Goal: Information Seeking & Learning: Learn about a topic

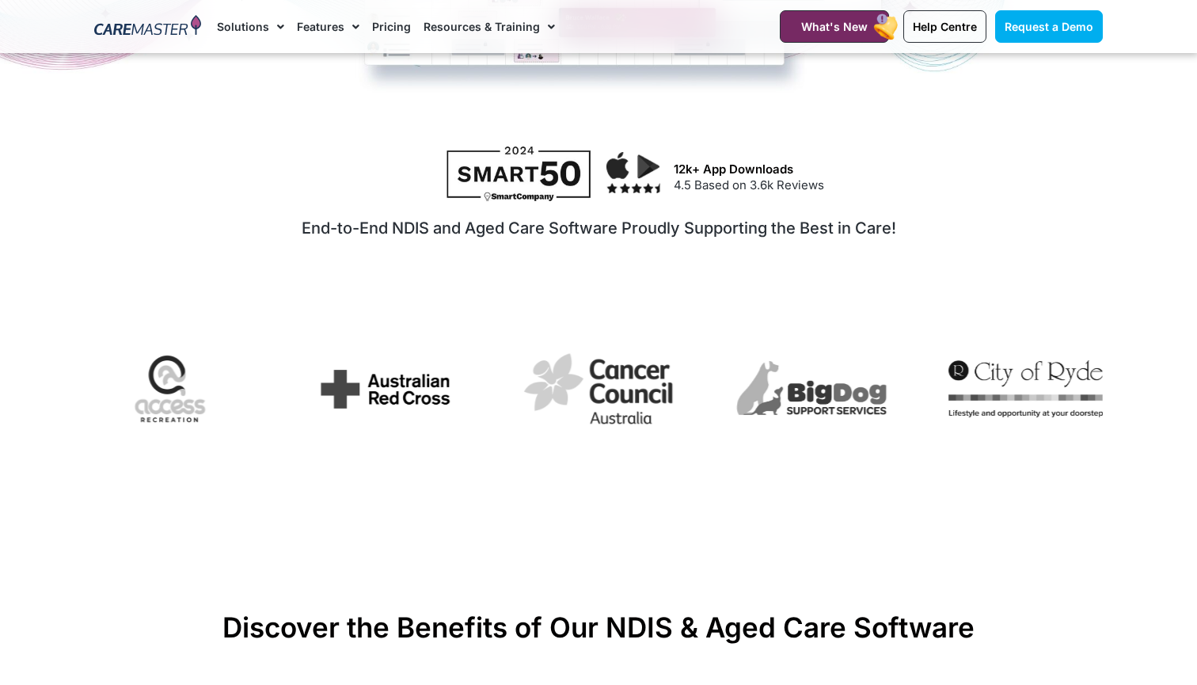
scroll to position [727, 0]
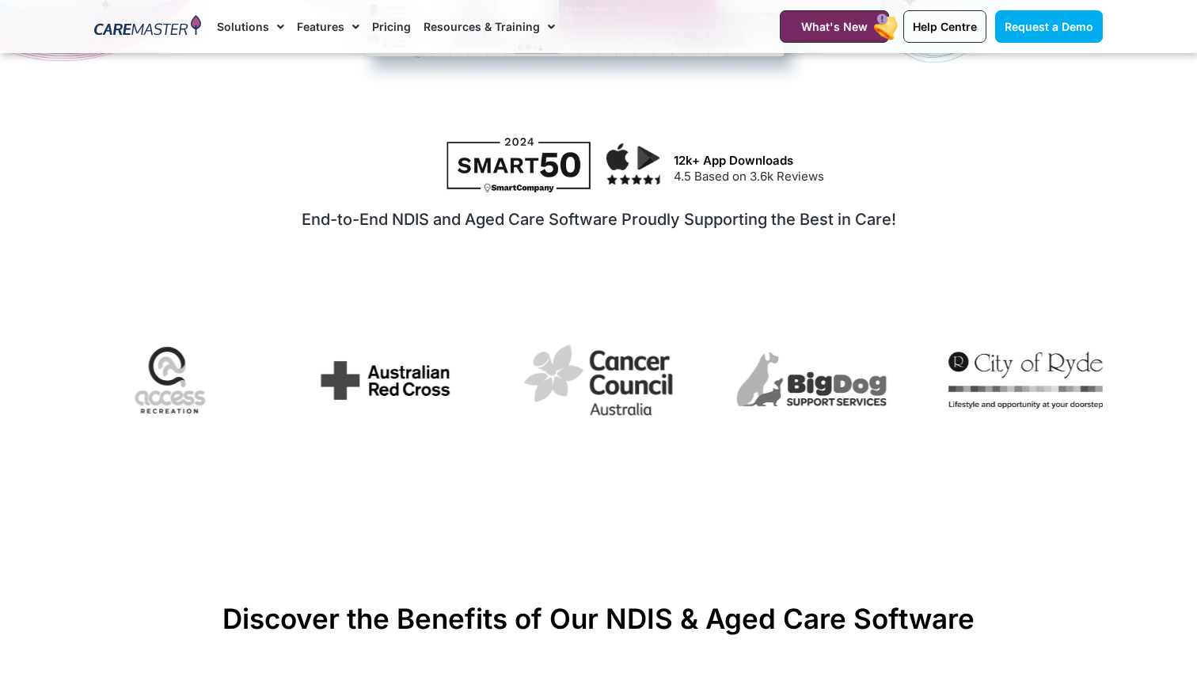
drag, startPoint x: 508, startPoint y: 388, endPoint x: 946, endPoint y: 460, distance: 444.5
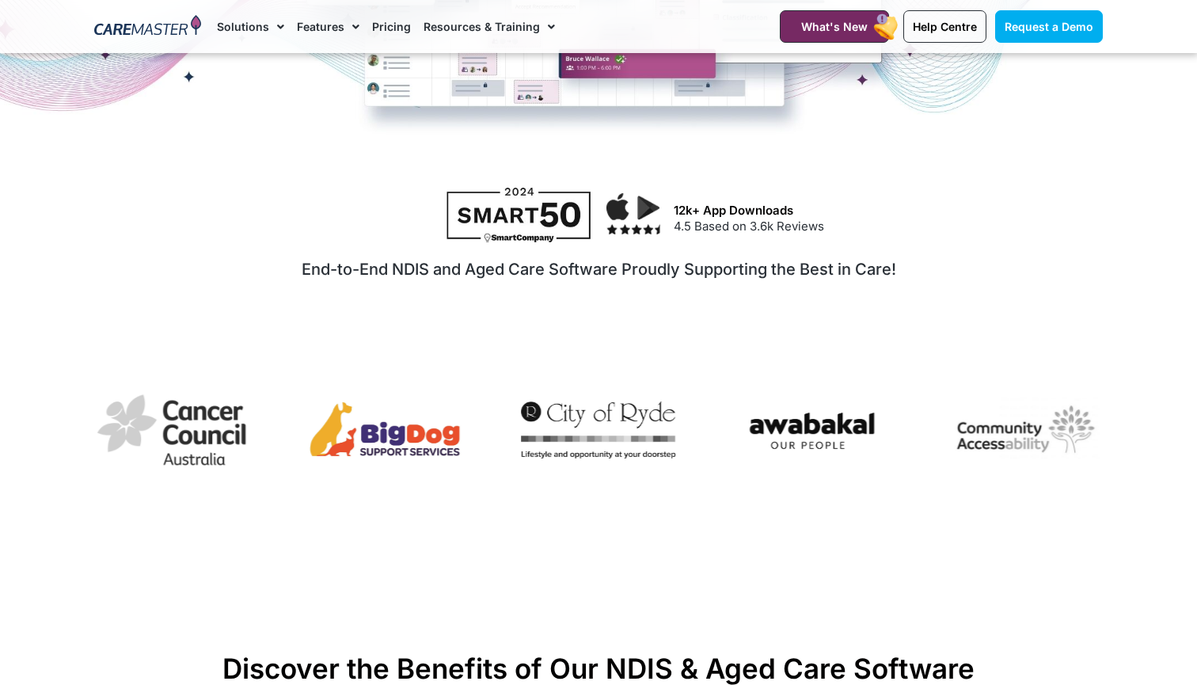
scroll to position [679, 0]
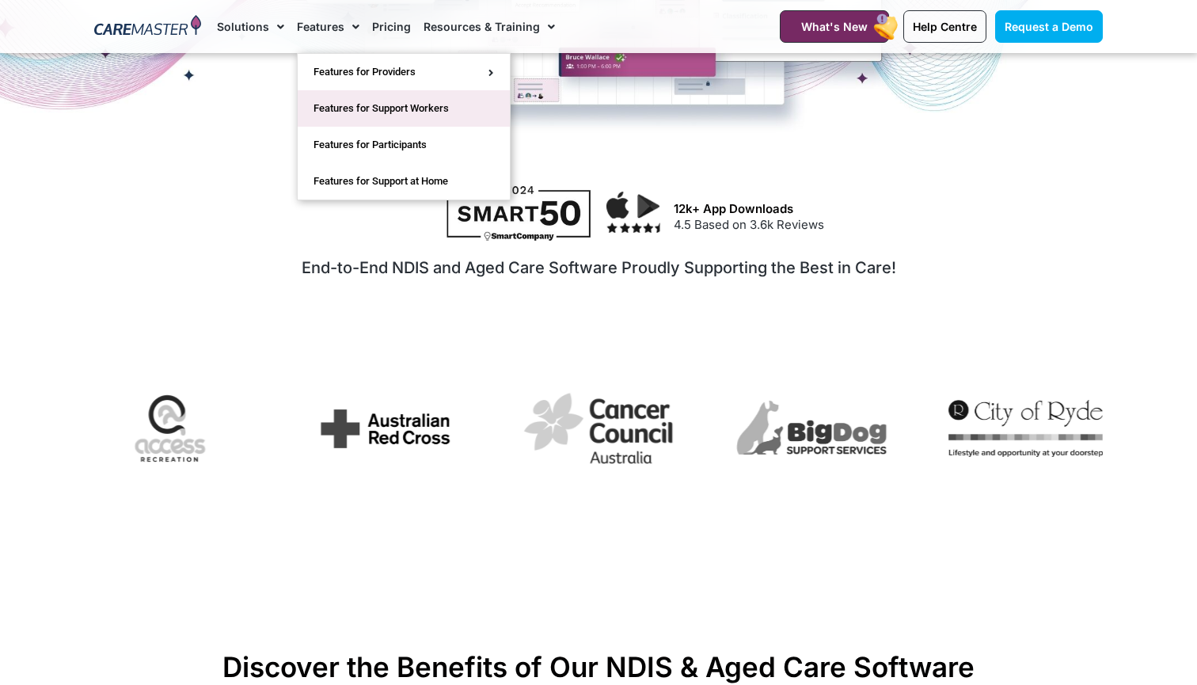
click at [446, 107] on link "Features for Support Workers" at bounding box center [404, 108] width 212 height 36
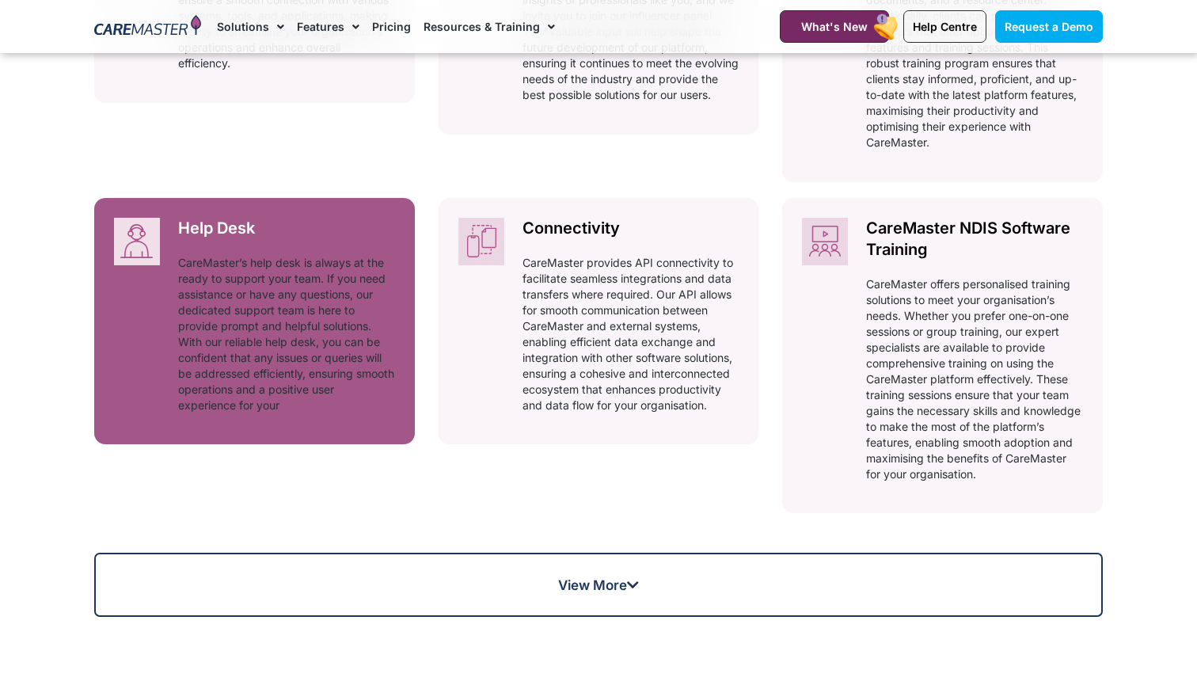
scroll to position [1017, 0]
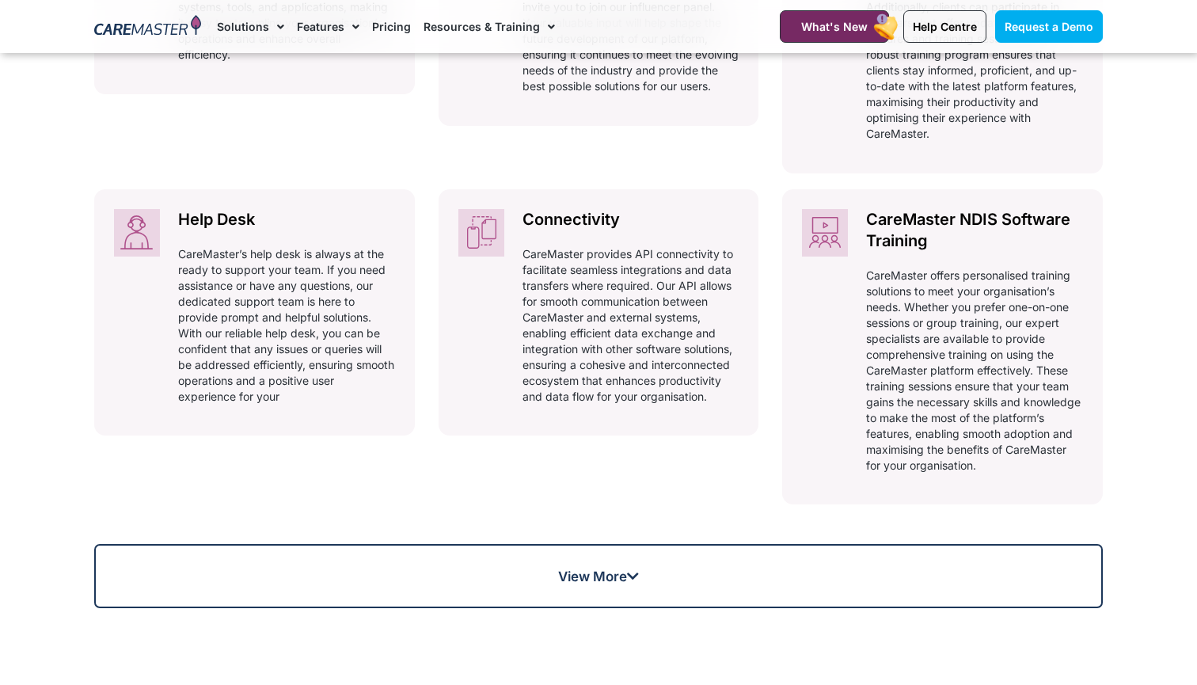
click at [397, 27] on link "Pricing" at bounding box center [391, 26] width 39 height 53
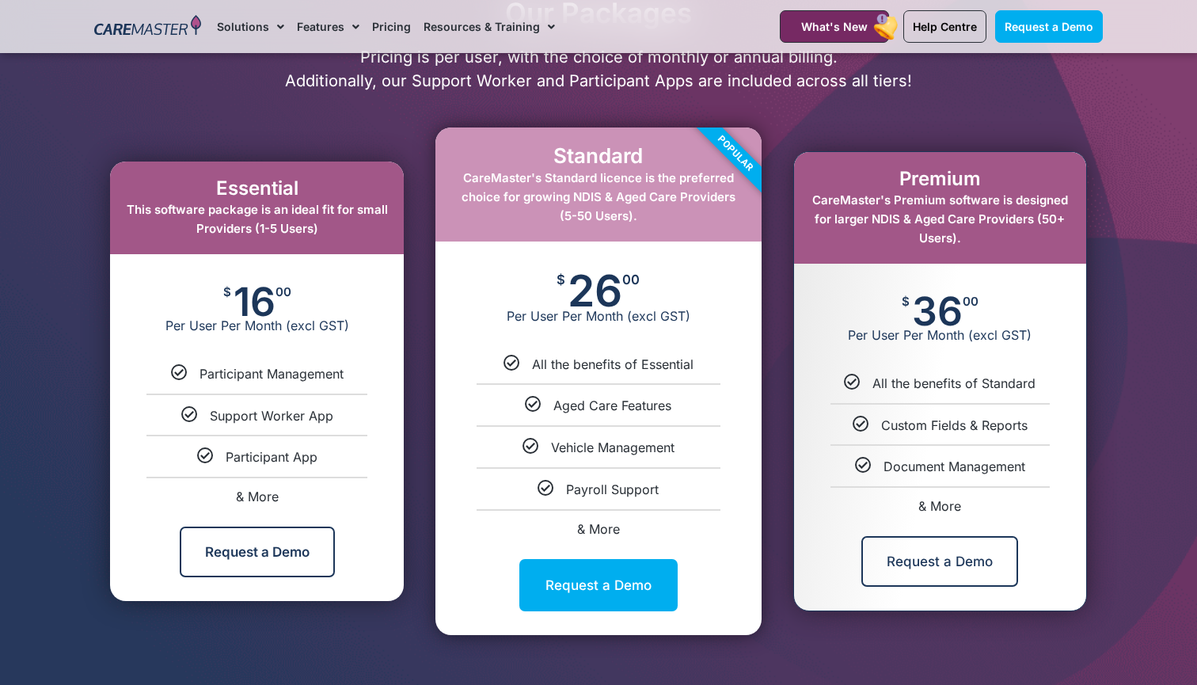
scroll to position [810, 0]
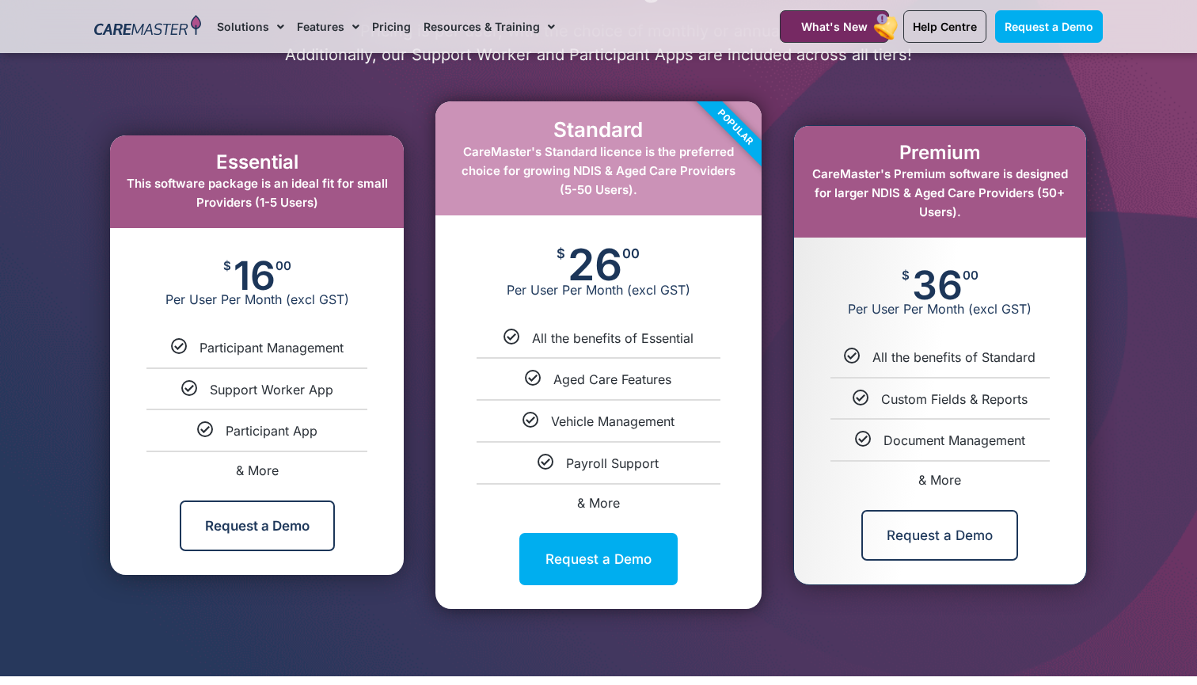
click at [256, 462] on span "& More" at bounding box center [257, 470] width 43 height 16
select select "***"
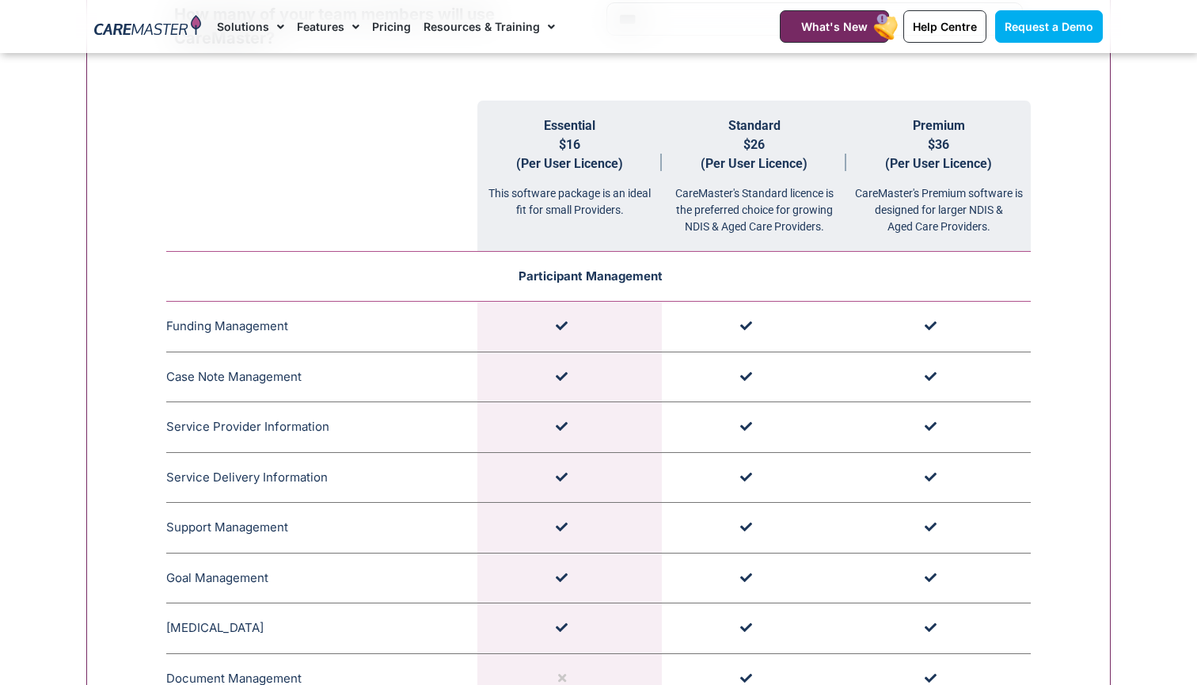
scroll to position [1652, 0]
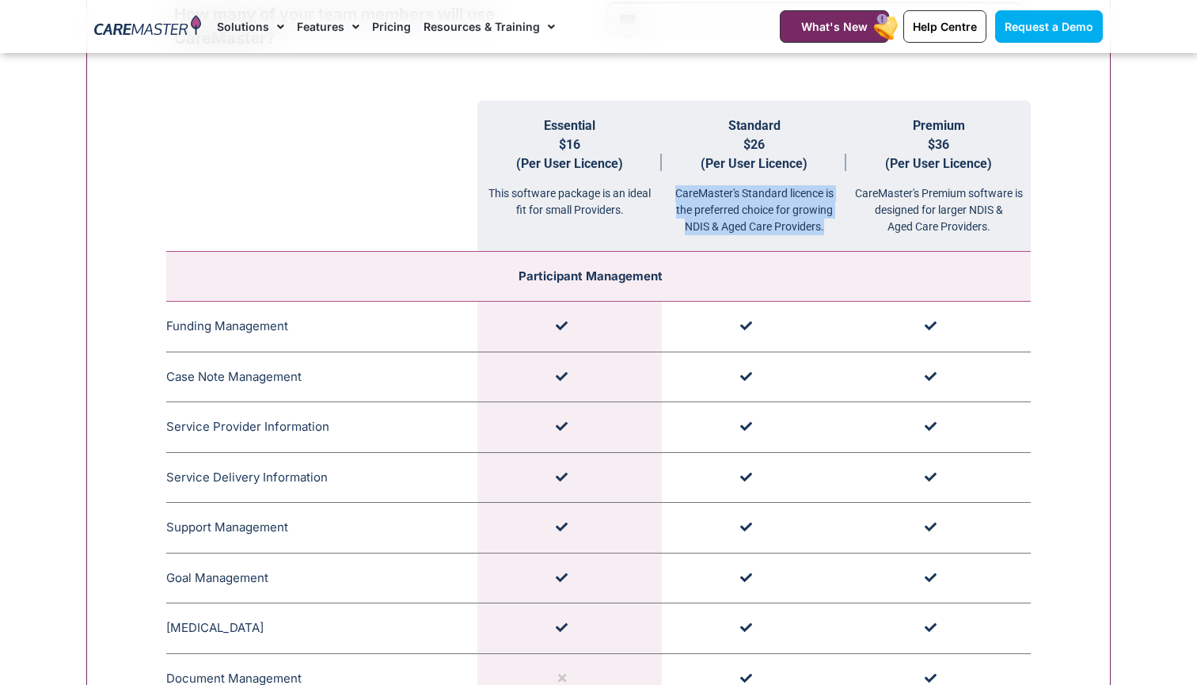
drag, startPoint x: 647, startPoint y: 192, endPoint x: 799, endPoint y: 241, distance: 159.8
click at [799, 241] on th "Standard $26 (Per User Licence) CareMaster's Standard licence is the preferred …" at bounding box center [754, 176] width 184 height 151
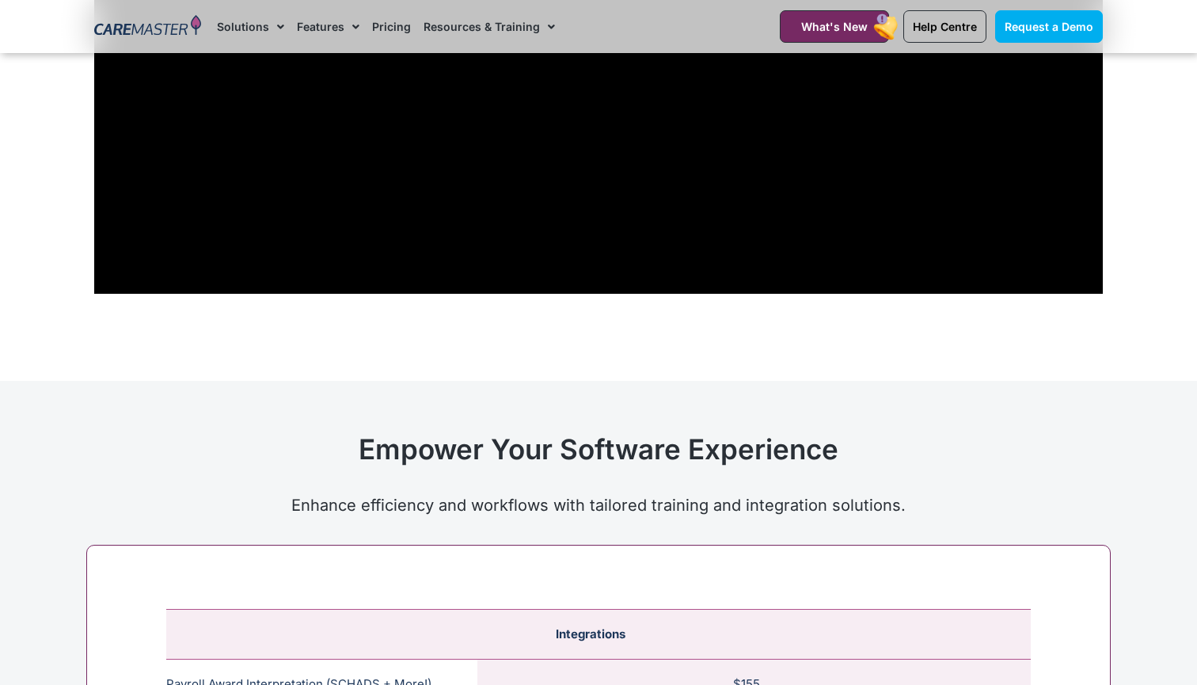
scroll to position [5904, 0]
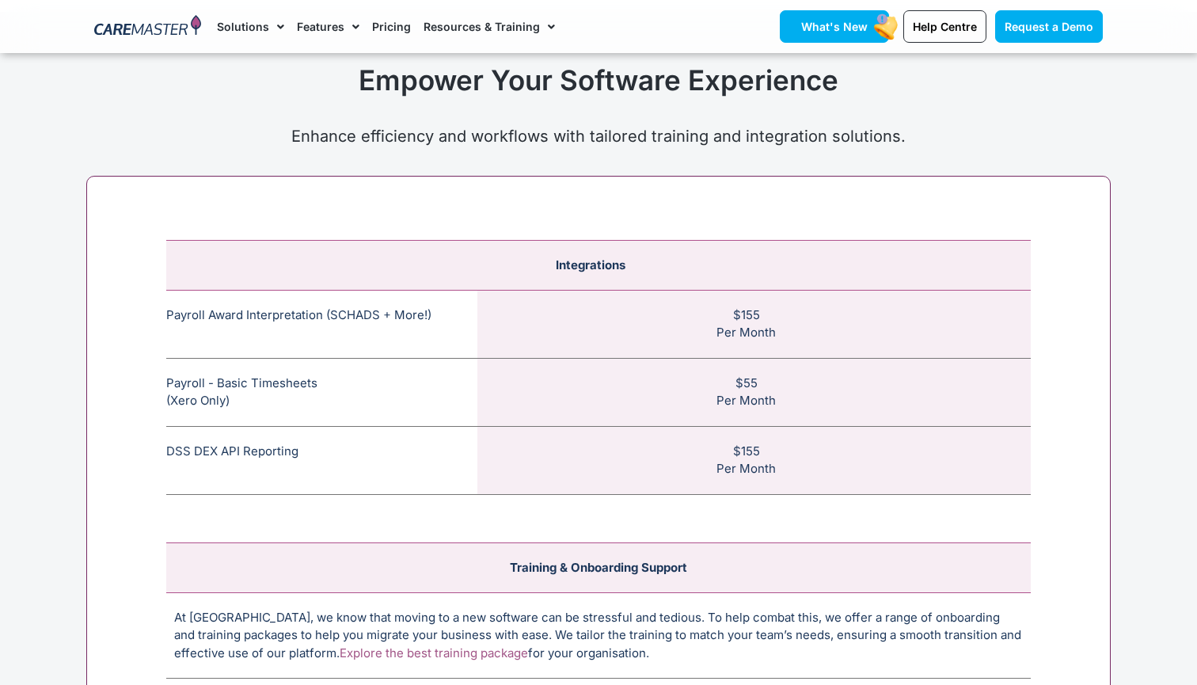
click at [850, 25] on span "What's New" at bounding box center [834, 26] width 67 height 13
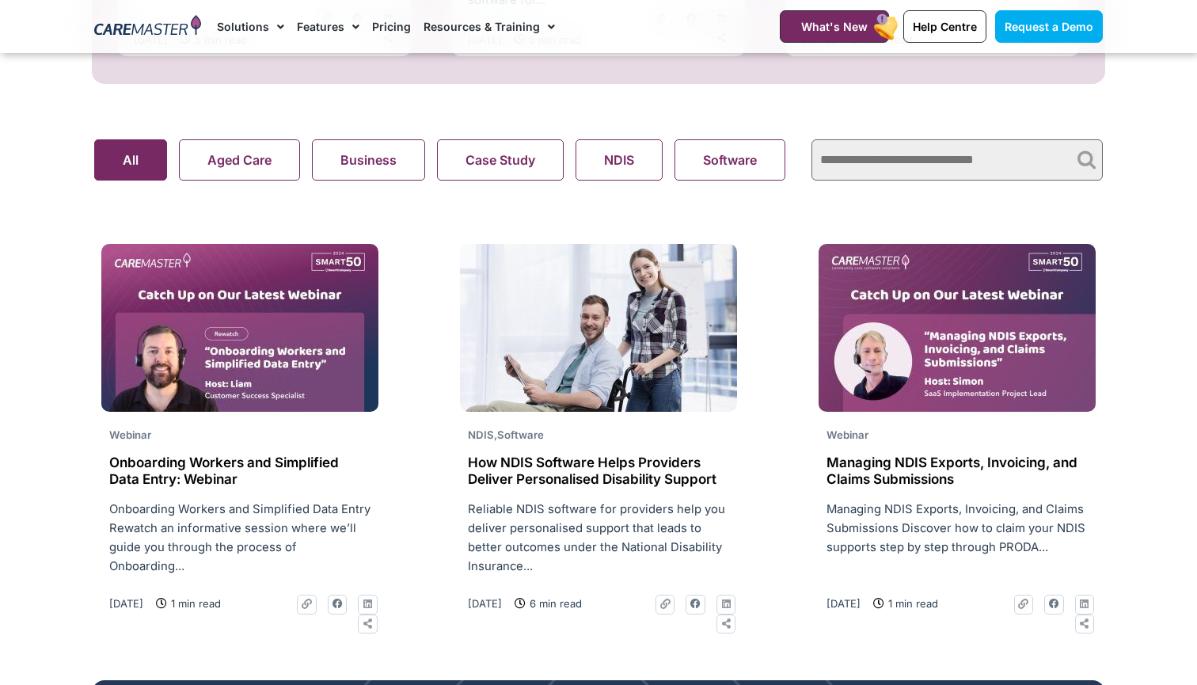
scroll to position [1083, 0]
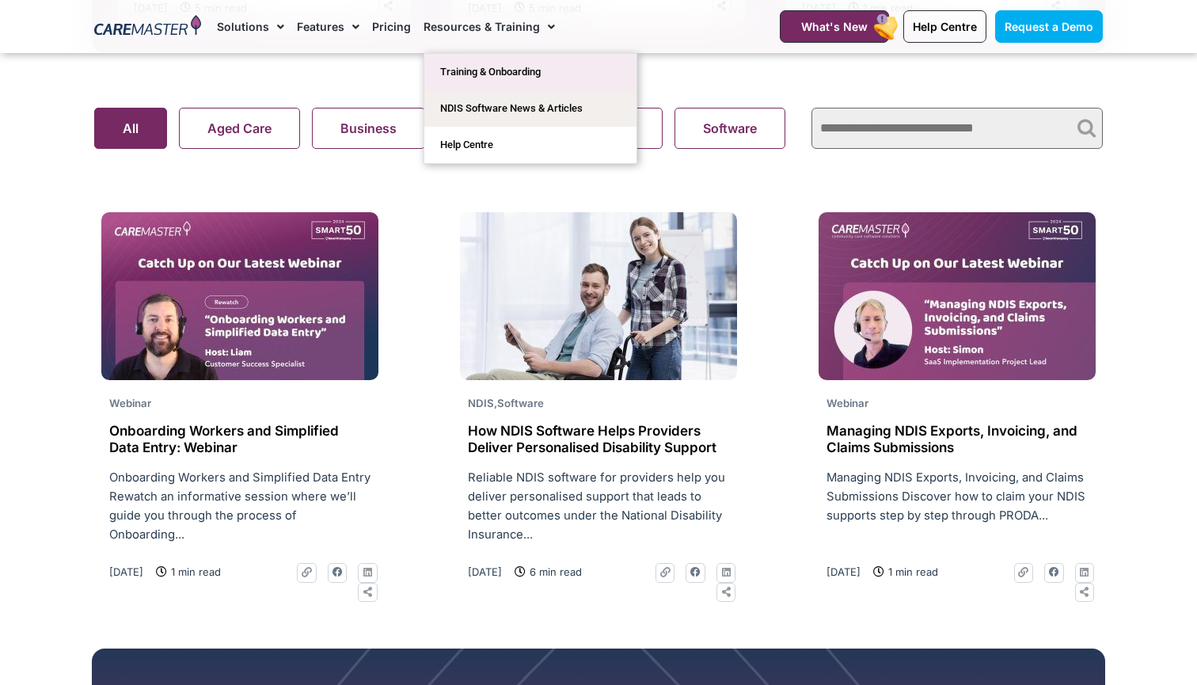
click at [484, 74] on link "Training & Onboarding" at bounding box center [530, 72] width 212 height 36
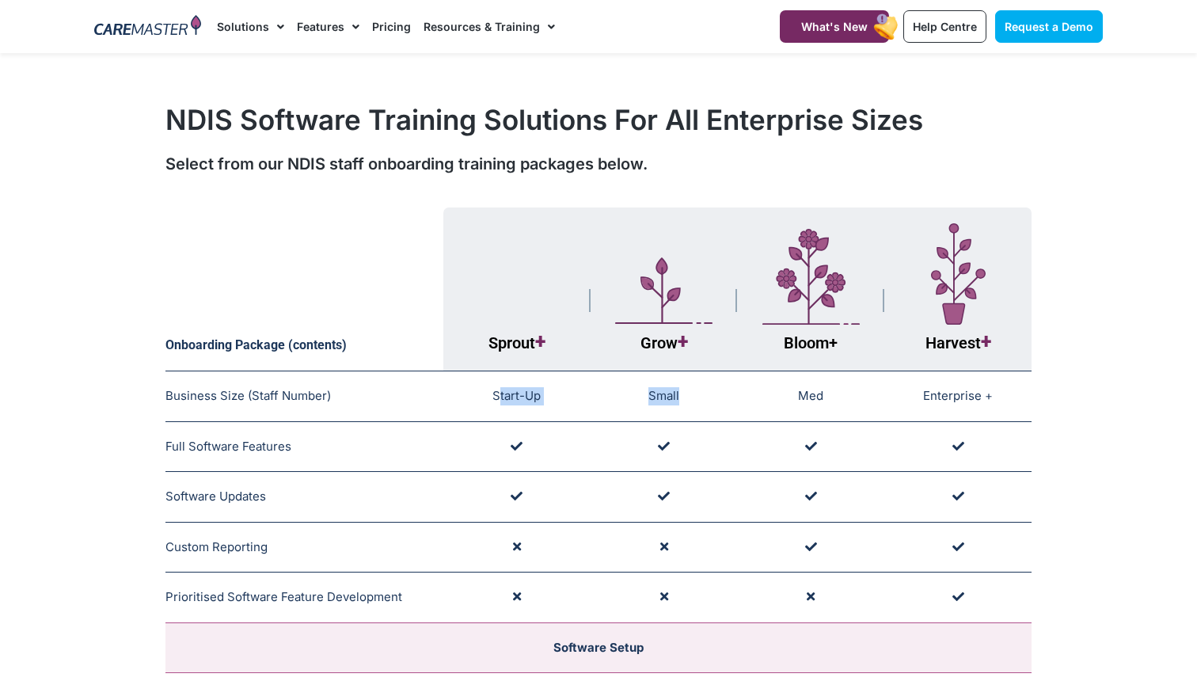
drag, startPoint x: 500, startPoint y: 397, endPoint x: 597, endPoint y: 402, distance: 97.5
click at [597, 402] on tr "Business Size (Staff Number) Training Package Guide: Tailored to Business Size …" at bounding box center [598, 396] width 866 height 51
click at [640, 125] on h1 "NDIS Software Training Solutions For All Enterprise Sizes" at bounding box center [598, 119] width 866 height 33
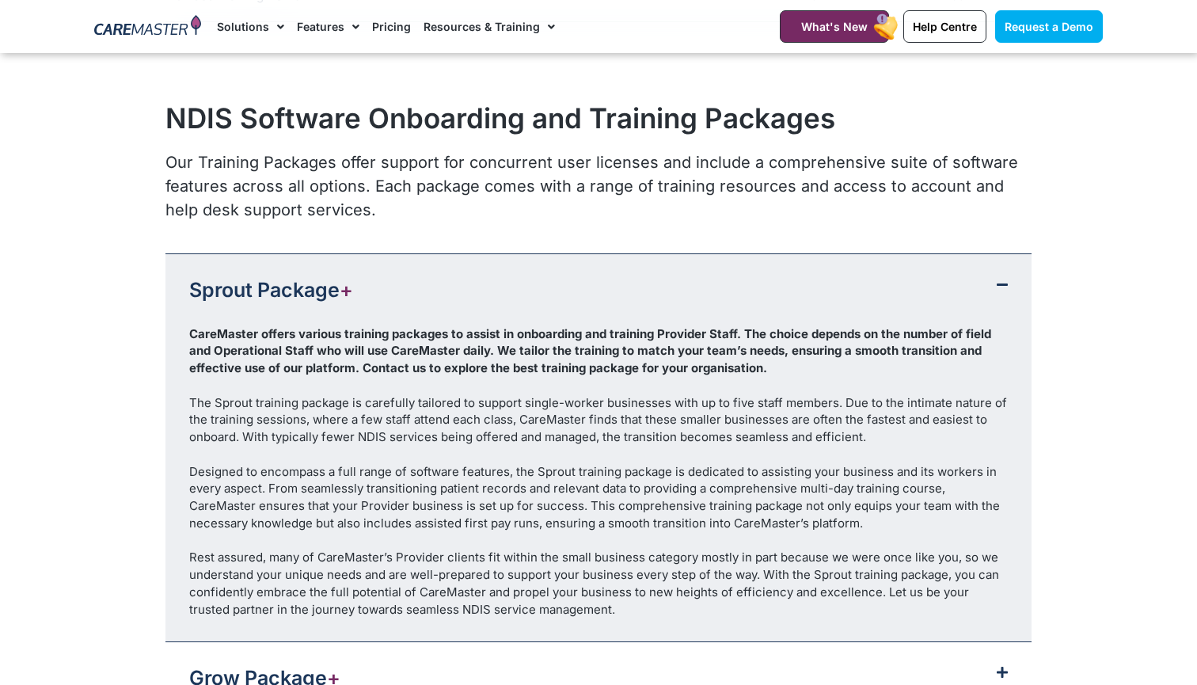
scroll to position [1555, 0]
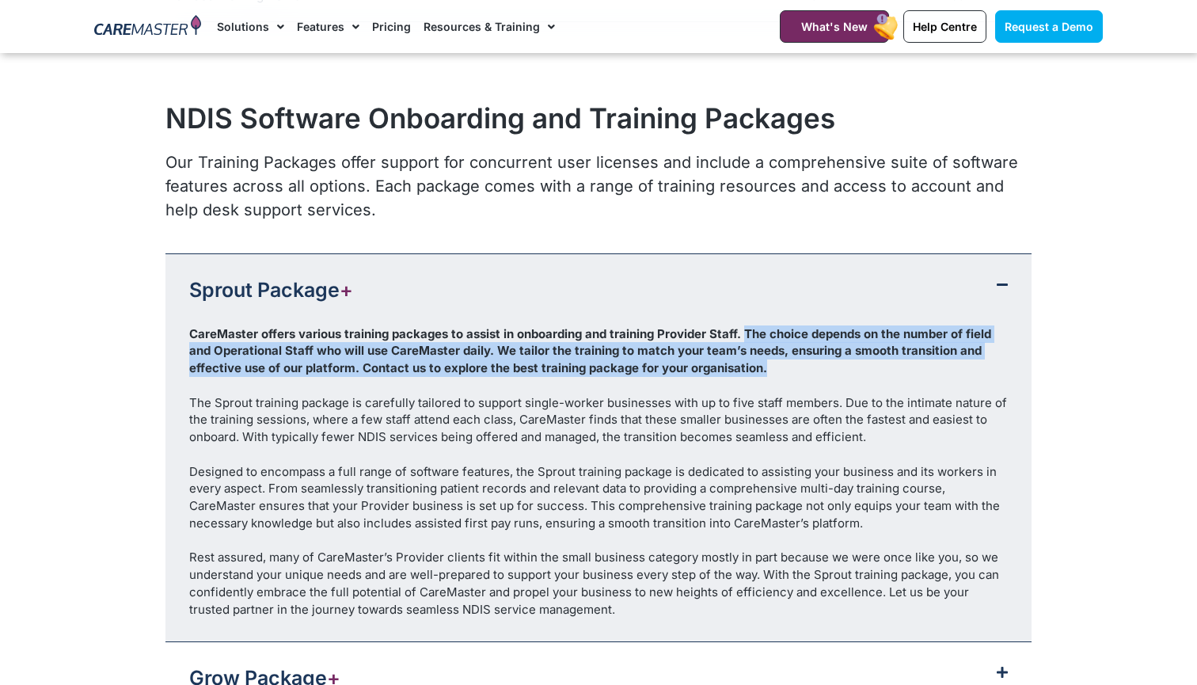
drag, startPoint x: 743, startPoint y: 322, endPoint x: 760, endPoint y: 356, distance: 37.2
click at [760, 356] on b "CareMaster offers various training packages to assist in onboarding and trainin…" at bounding box center [590, 351] width 802 height 50
click at [765, 362] on div "CareMaster offers various training packages to assist in onboarding and trainin…" at bounding box center [598, 350] width 819 height 51
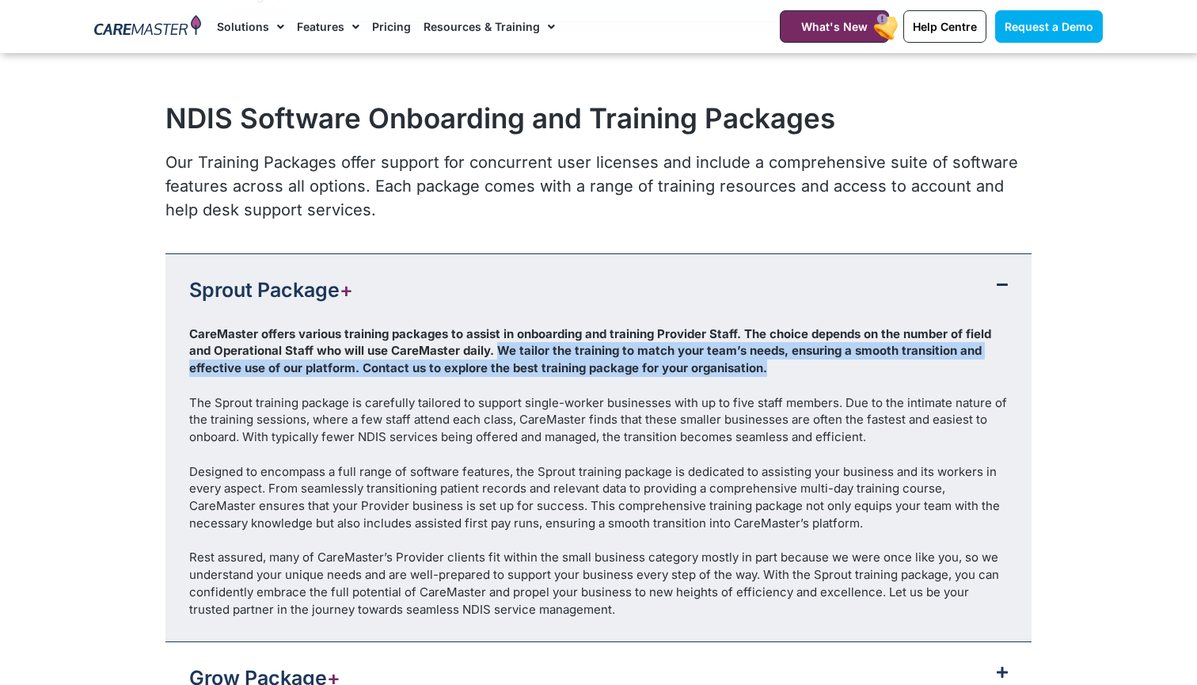
drag, startPoint x: 494, startPoint y: 340, endPoint x: 806, endPoint y: 353, distance: 312.2
click at [806, 353] on div "CareMaster offers various training packages to assist in onboarding and trainin…" at bounding box center [598, 350] width 819 height 51
drag, startPoint x: 806, startPoint y: 353, endPoint x: 782, endPoint y: 348, distance: 24.4
click at [782, 348] on div "CareMaster offers various training packages to assist in onboarding and trainin…" at bounding box center [598, 350] width 819 height 51
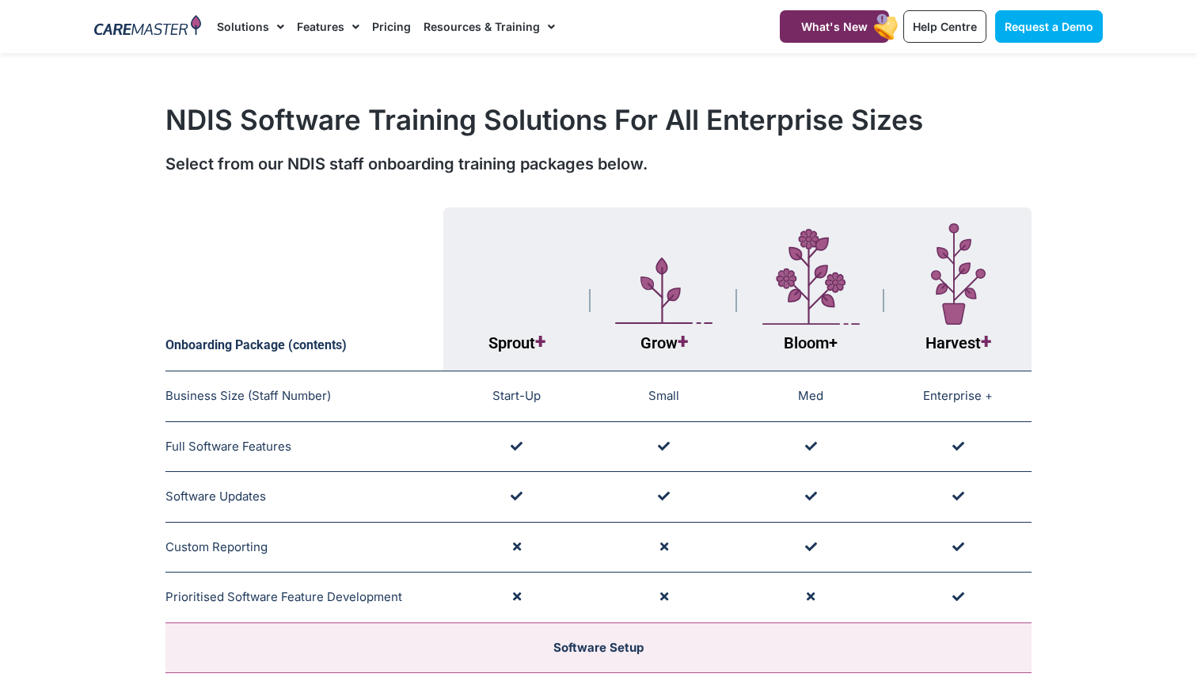
scroll to position [0, 0]
click at [860, 17] on link "What's New" at bounding box center [834, 26] width 109 height 32
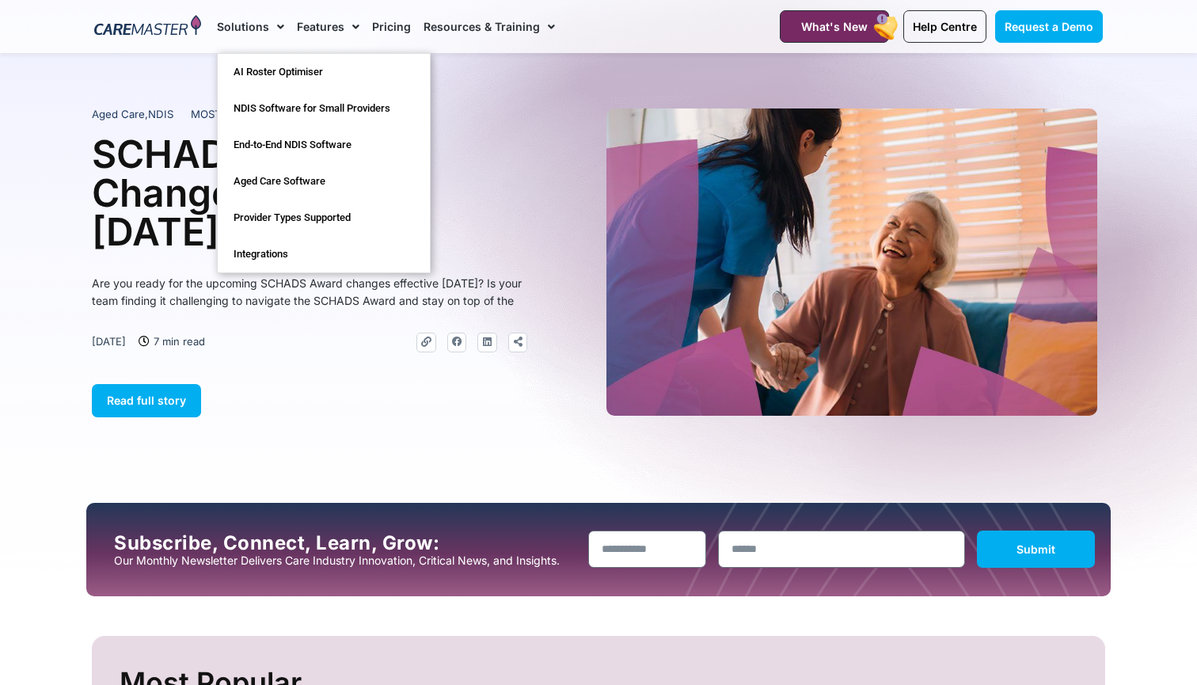
click at [164, 33] on img at bounding box center [147, 27] width 107 height 24
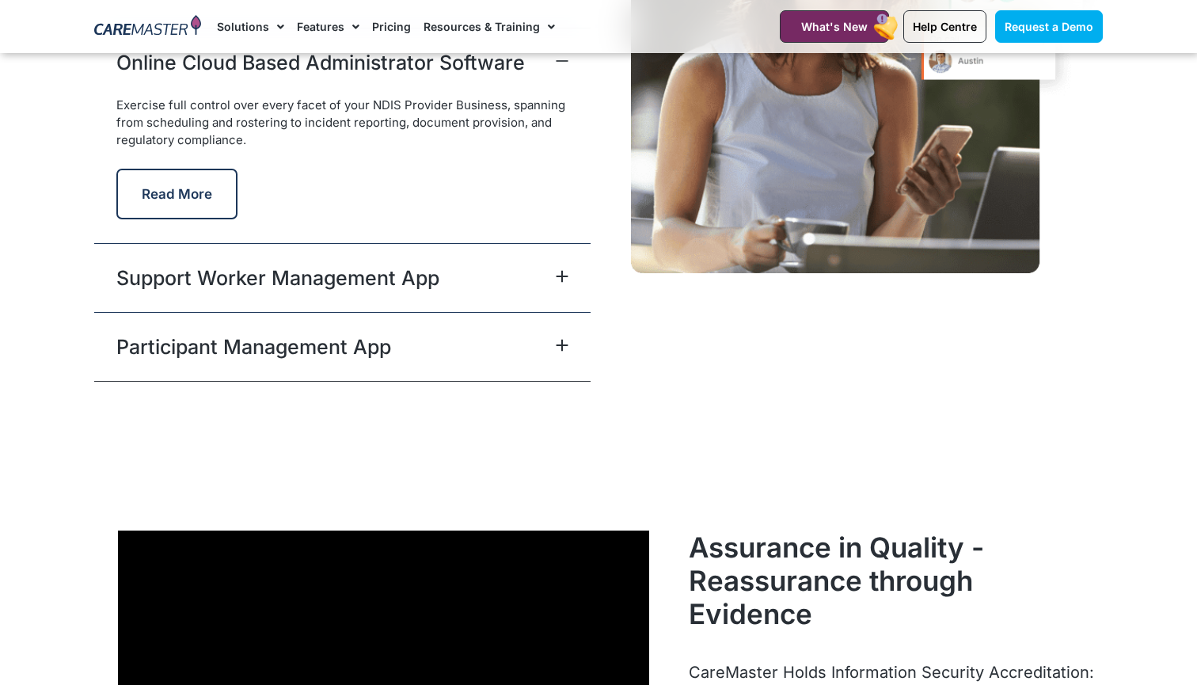
scroll to position [4086, 0]
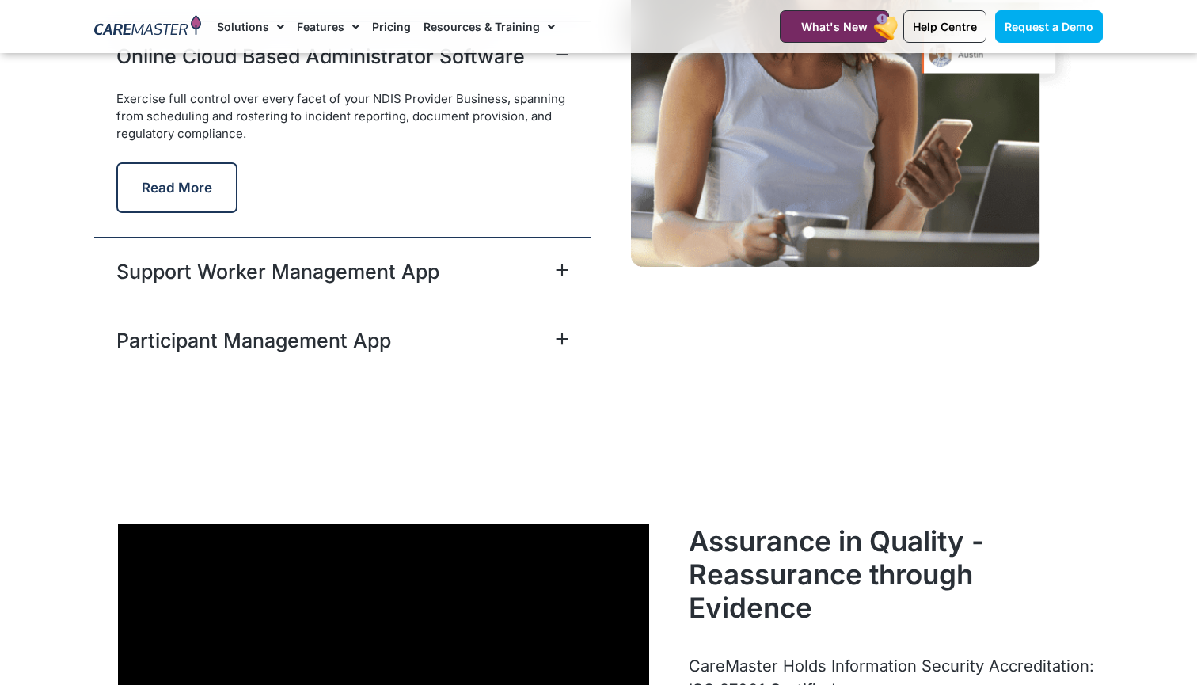
click at [541, 275] on div "Support Worker Management App" at bounding box center [342, 271] width 496 height 69
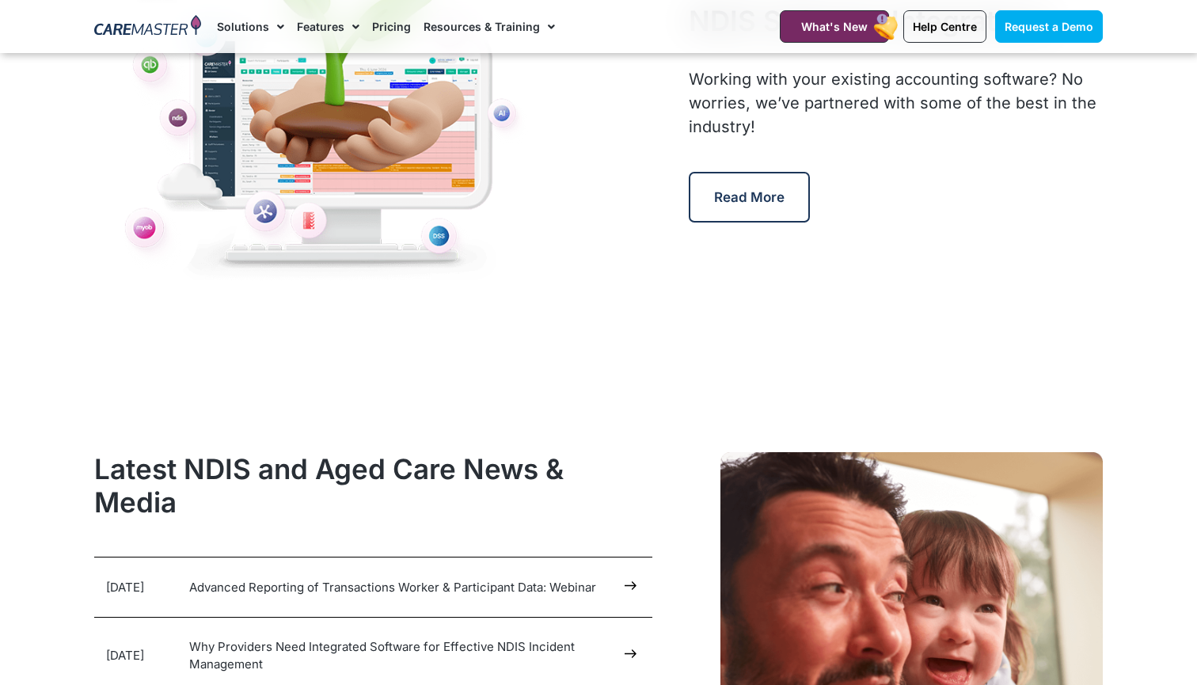
scroll to position [7542, 0]
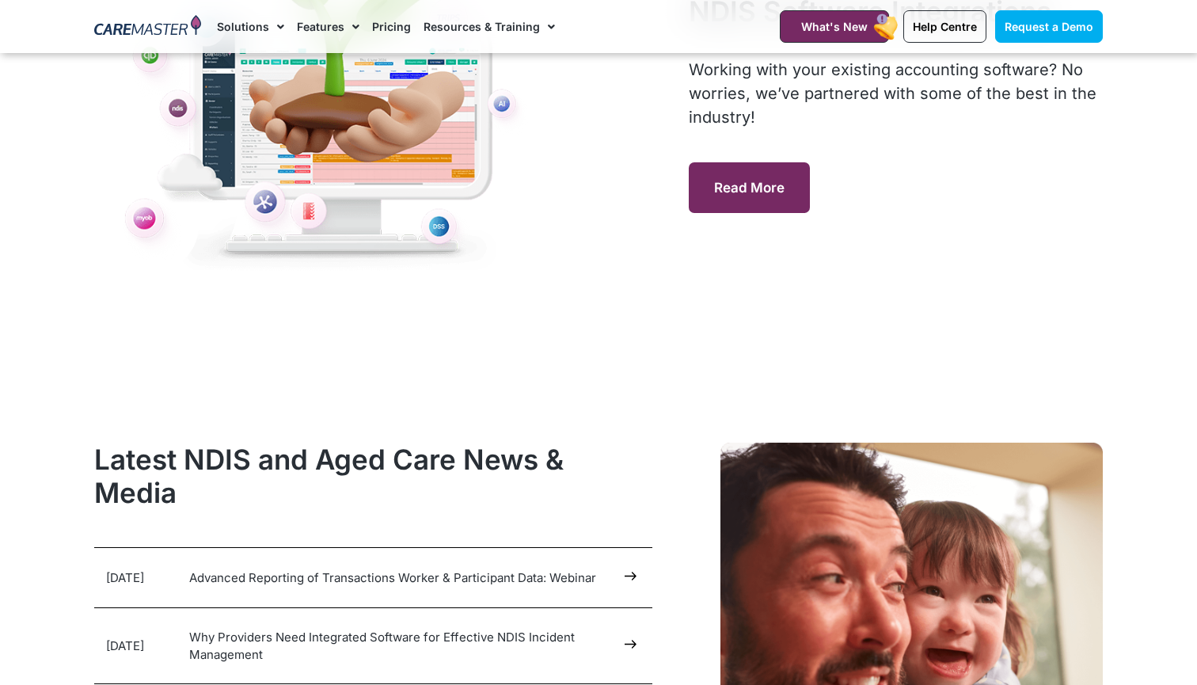
click at [749, 192] on link "Read More" at bounding box center [749, 187] width 121 height 51
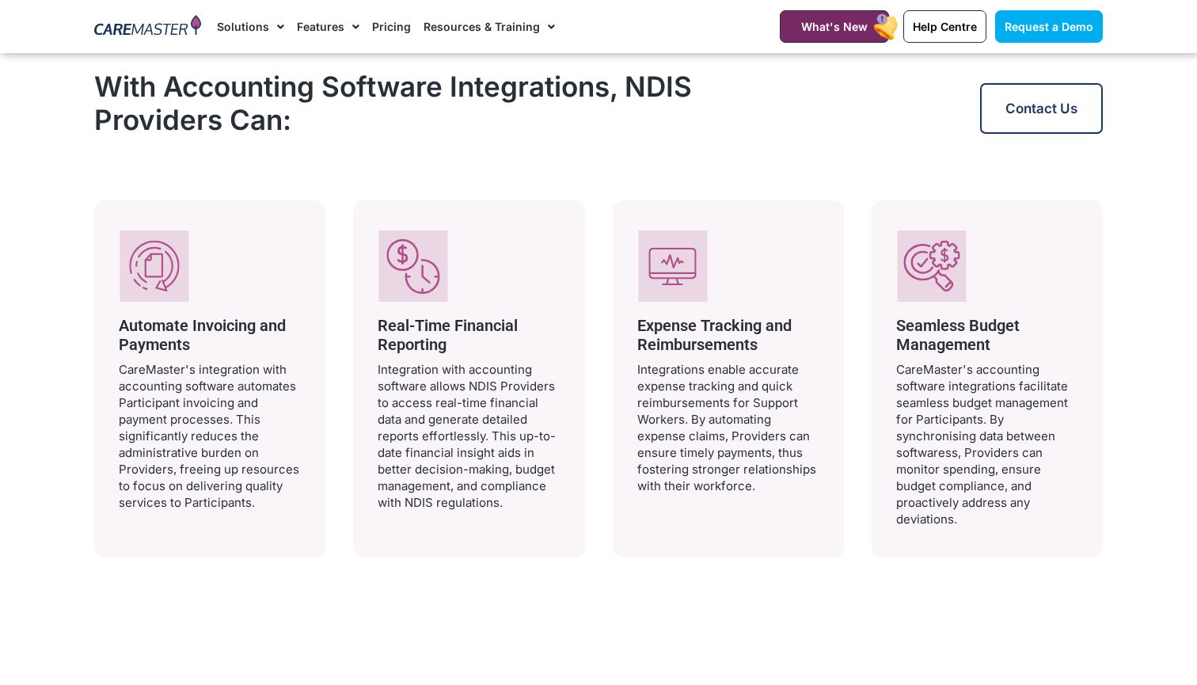
scroll to position [1367, 0]
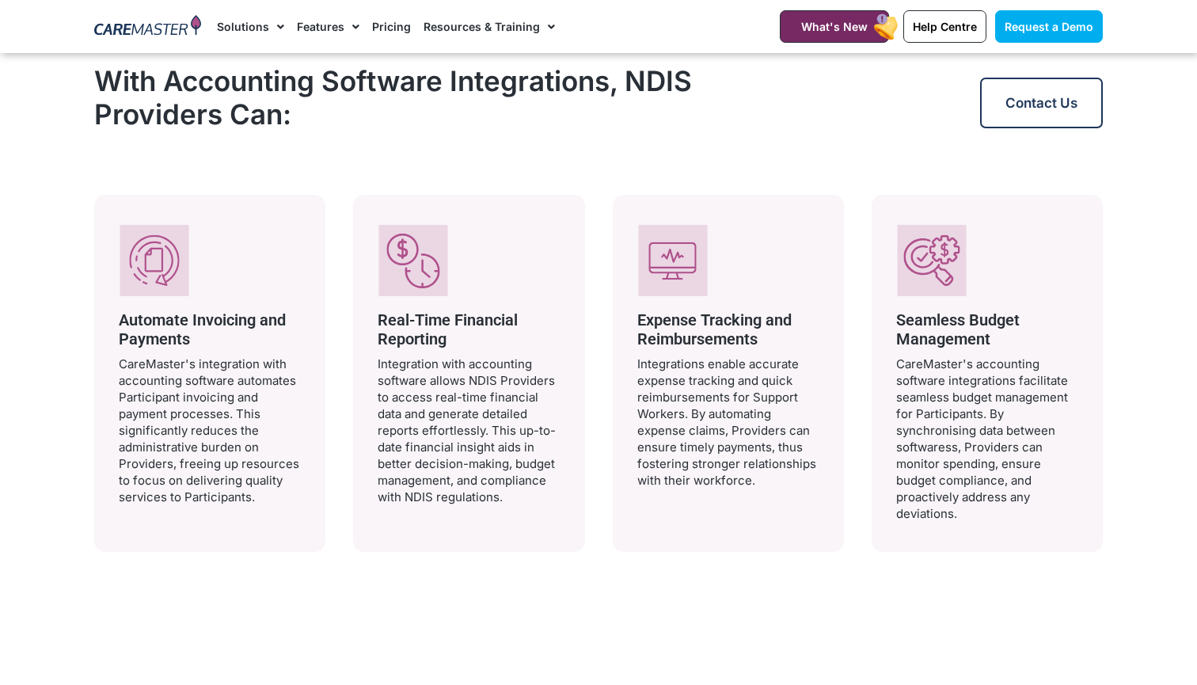
drag, startPoint x: 123, startPoint y: 325, endPoint x: 277, endPoint y: 496, distance: 229.8
click at [277, 496] on div "Automate Invoicing and Payments CareMaster's integration with accounting softwa…" at bounding box center [210, 407] width 182 height 195
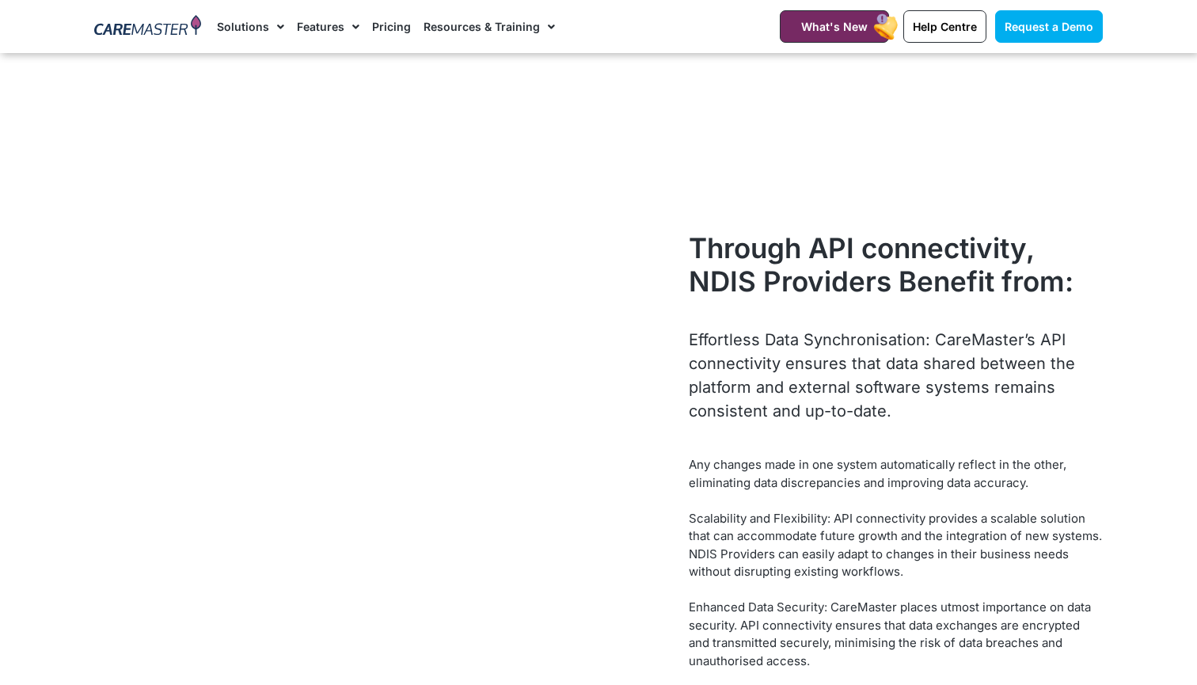
scroll to position [4064, 0]
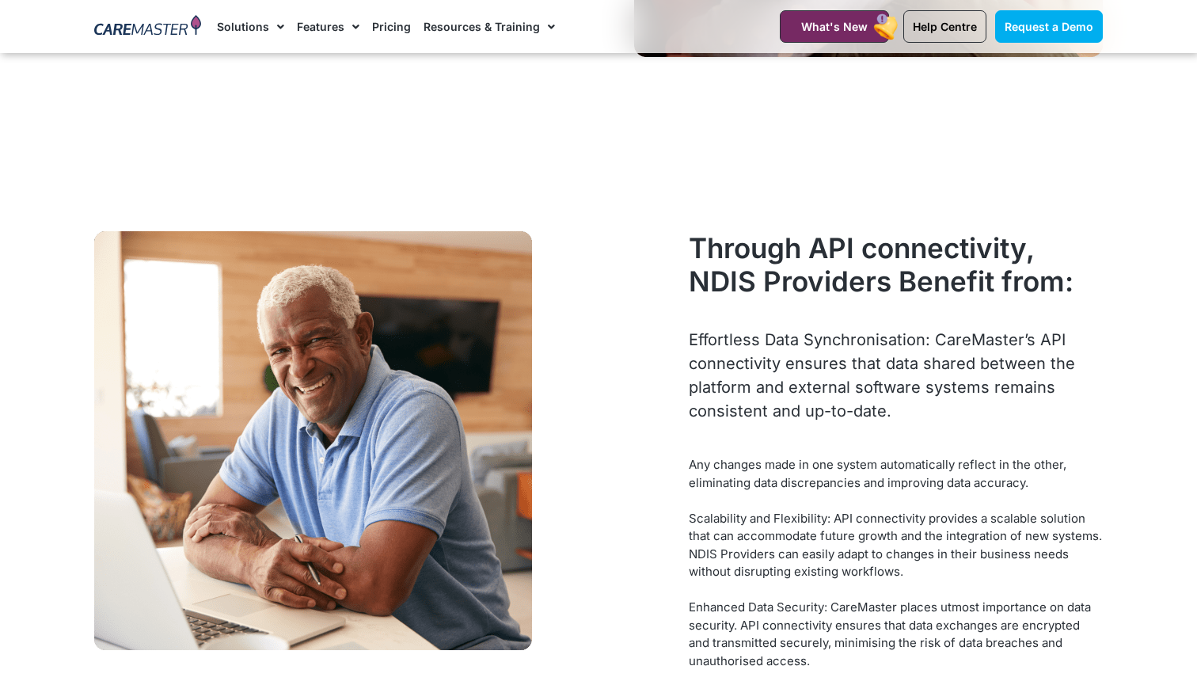
drag, startPoint x: 693, startPoint y: 249, endPoint x: 1025, endPoint y: 447, distance: 386.3
click at [1025, 443] on div "Through API connectivity, NDIS Providers Benefit from: Effortless Data Synchron…" at bounding box center [896, 495] width 430 height 544
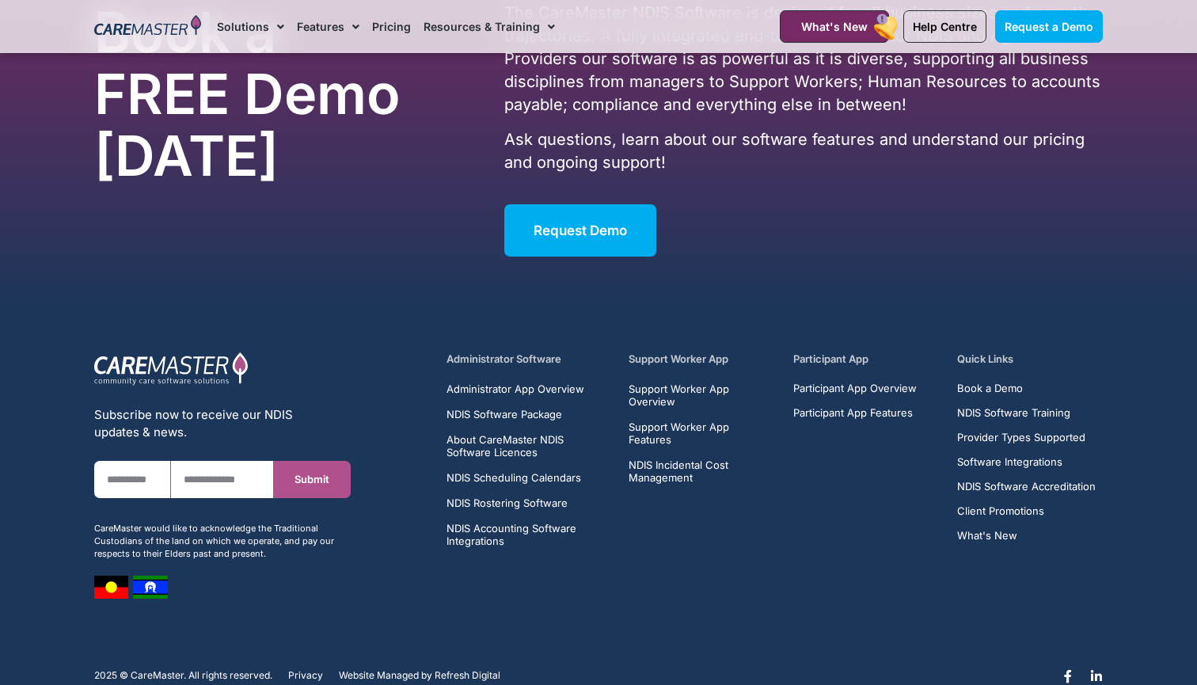
scroll to position [7379, 0]
drag, startPoint x: 78, startPoint y: 488, endPoint x: 271, endPoint y: 522, distance: 196.2
click at [271, 519] on section "Subscribe now to receive our NDIS updates & news. First Name Email Submit CareM…" at bounding box center [598, 472] width 1197 height 334
click at [273, 523] on div "Subscribe now to receive our NDIS updates & news. First Name Email Submit CareM…" at bounding box center [222, 475] width 272 height 263
click at [474, 671] on span "Refresh Digital" at bounding box center [468, 676] width 66 height 11
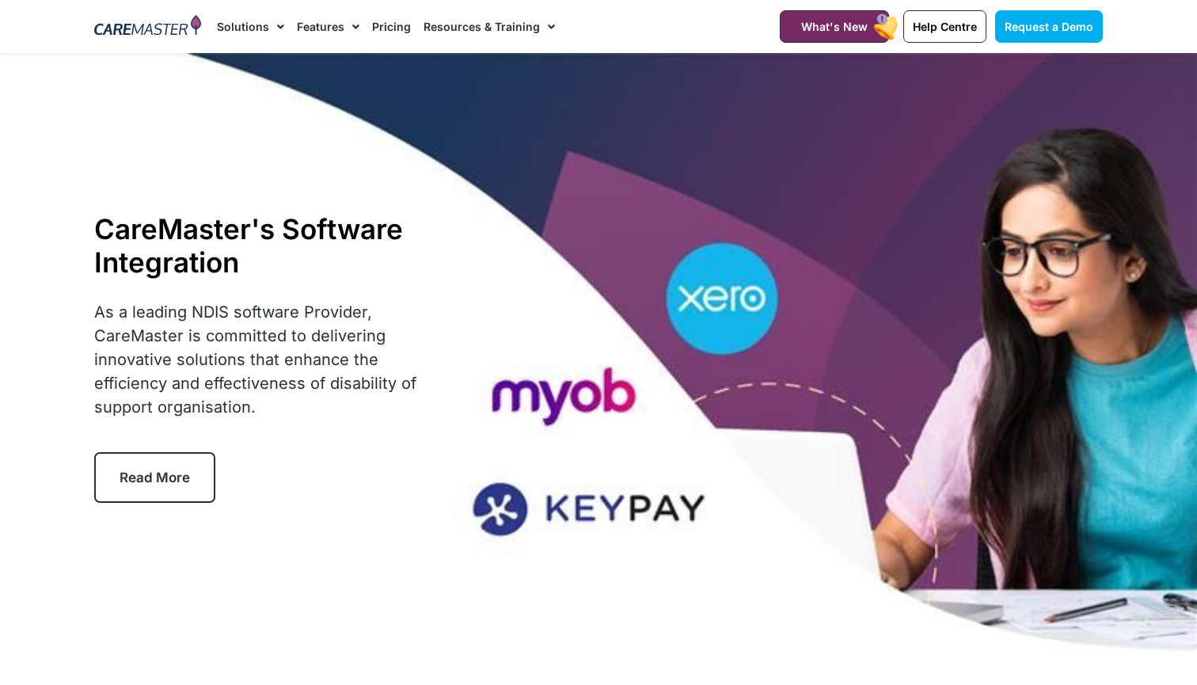
scroll to position [0, 0]
